Goal: Task Accomplishment & Management: Complete application form

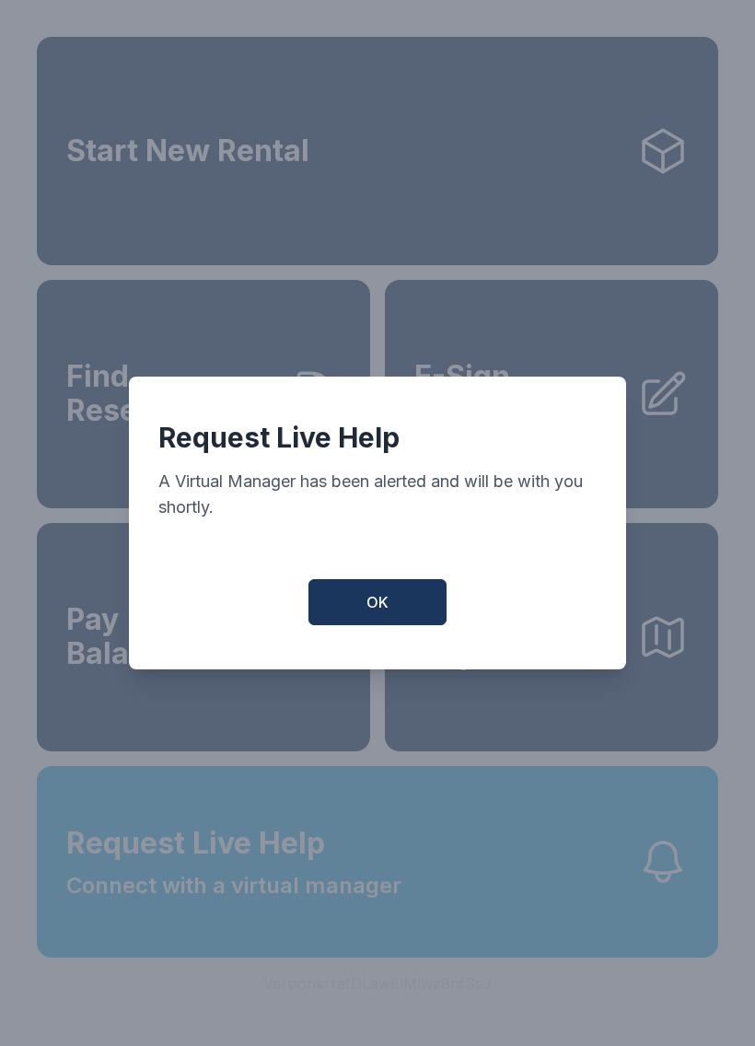
click at [392, 605] on button "OK" at bounding box center [377, 602] width 138 height 46
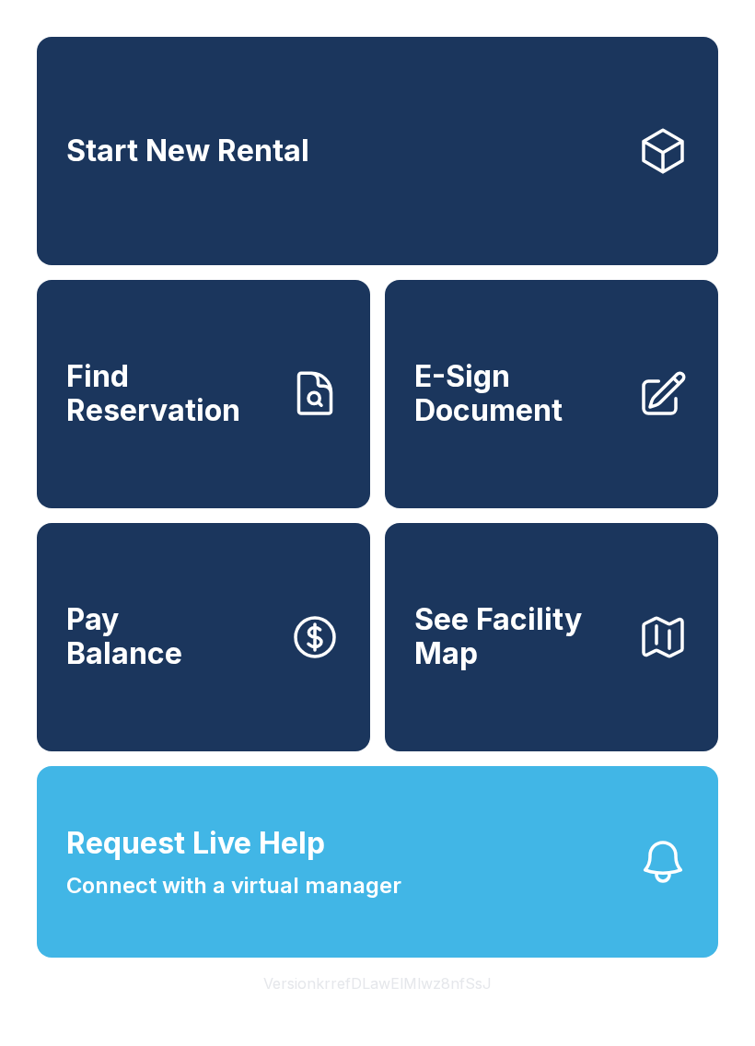
click at [322, 865] on span "Request Live Help" at bounding box center [195, 843] width 259 height 44
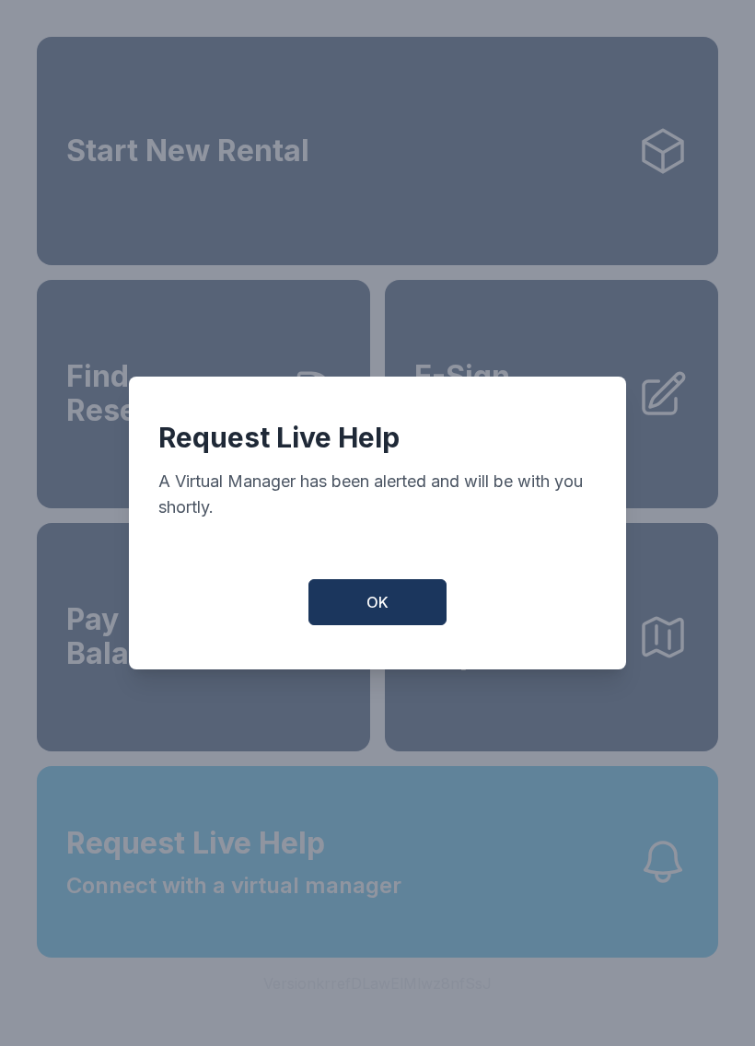
click at [401, 601] on button "OK" at bounding box center [377, 602] width 138 height 46
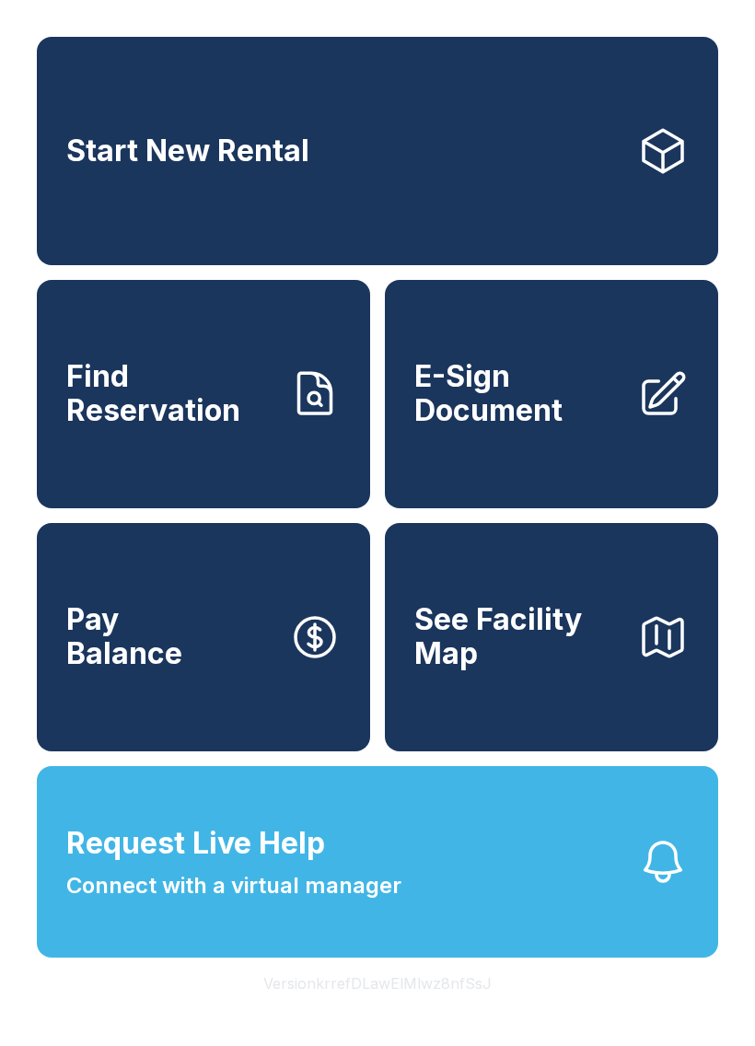
click at [575, 905] on button "Request Live Help Connect with a virtual manager" at bounding box center [377, 861] width 681 height 191
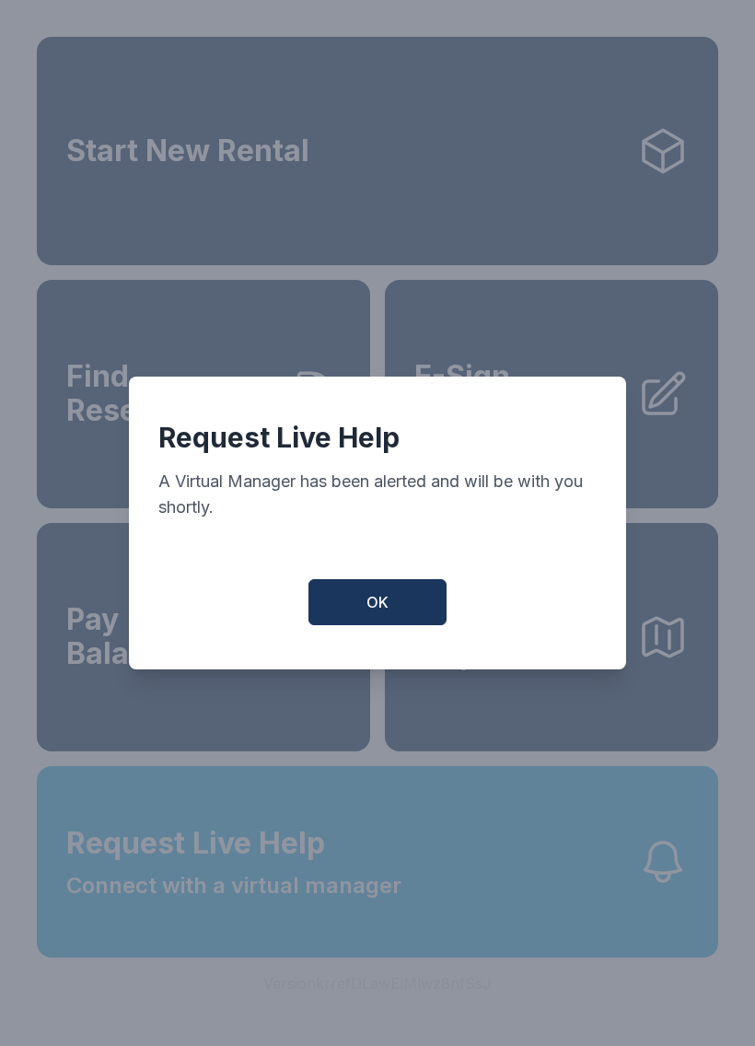
click at [440, 610] on button "OK" at bounding box center [377, 602] width 138 height 46
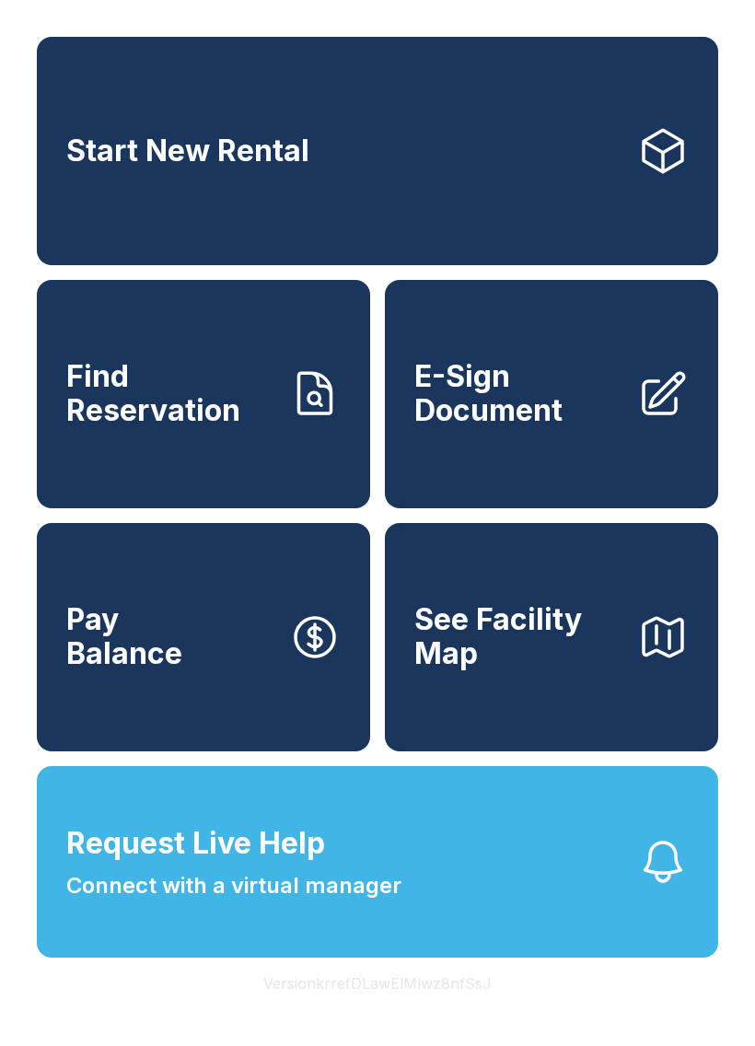
click at [543, 413] on span "E-Sign Document" at bounding box center [518, 393] width 208 height 67
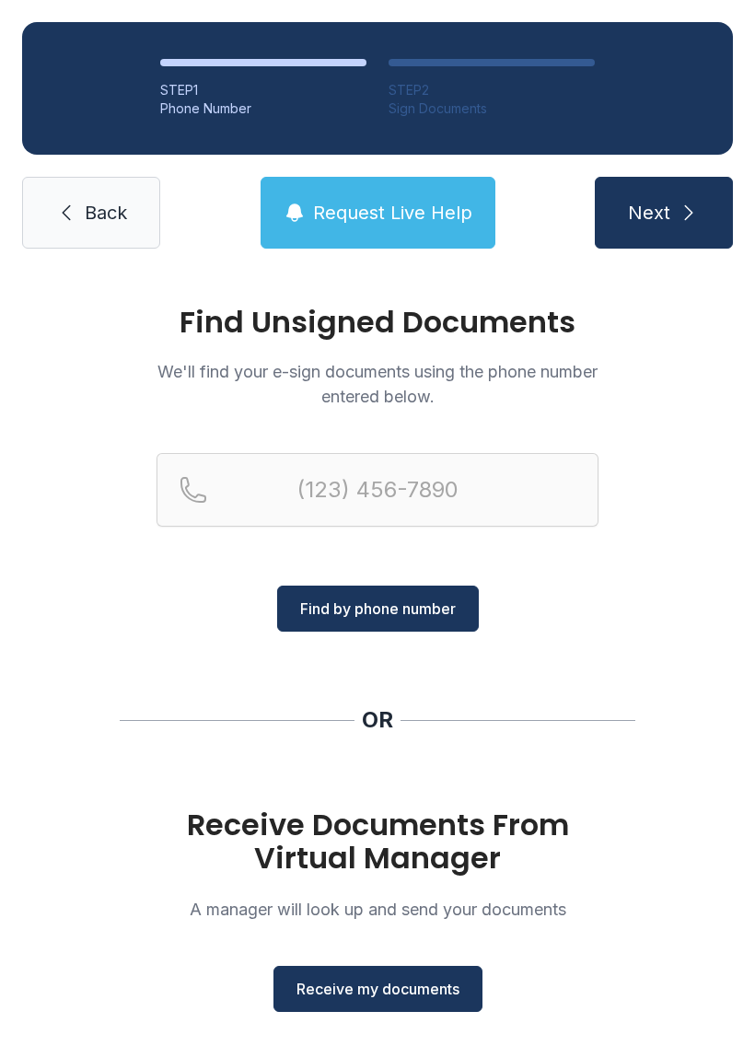
click at [391, 992] on span "Receive my documents" at bounding box center [377, 989] width 163 height 22
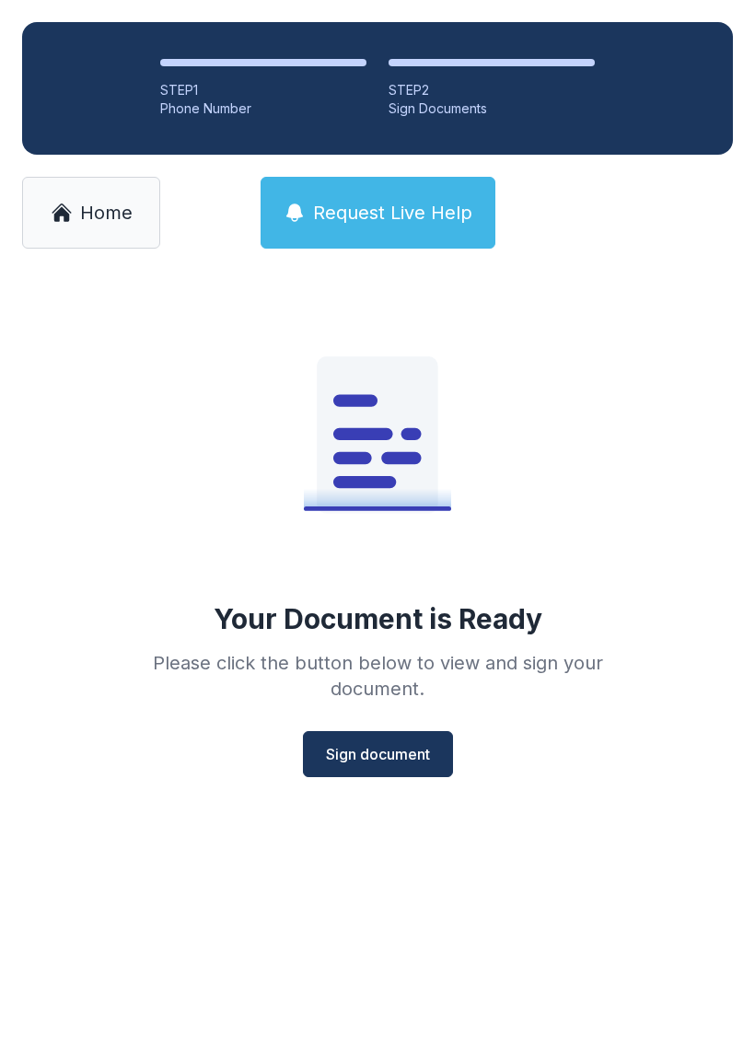
click at [383, 748] on span "Sign document" at bounding box center [378, 754] width 104 height 22
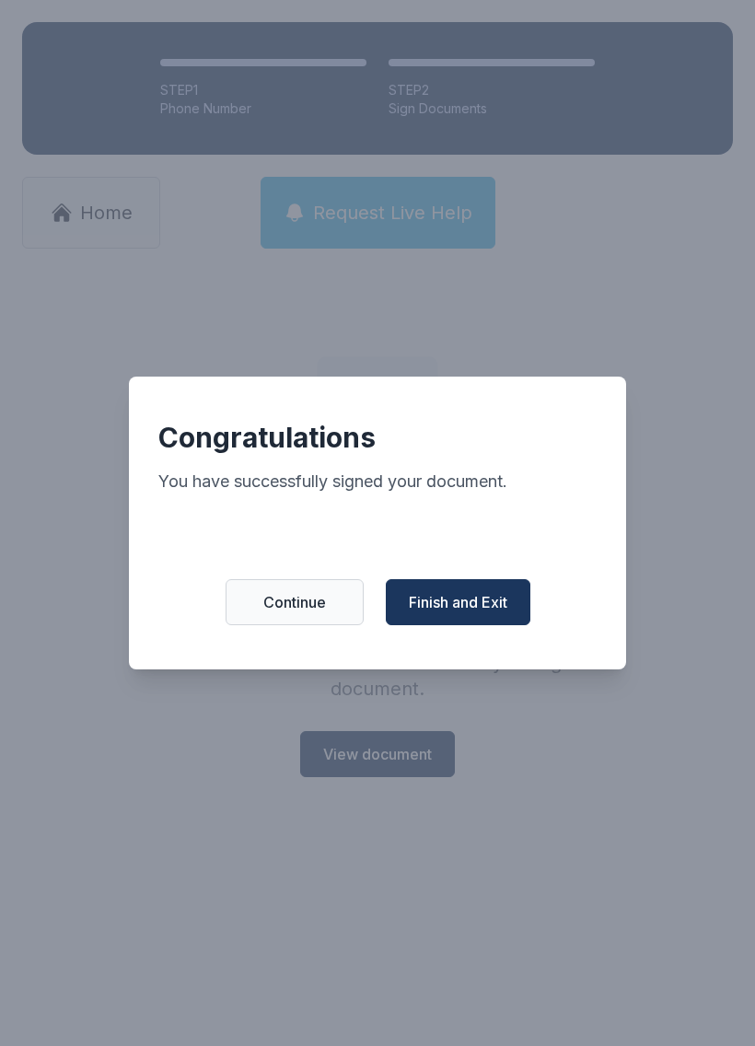
click at [481, 607] on span "Finish and Exit" at bounding box center [458, 602] width 99 height 22
